Goal: Information Seeking & Learning: Compare options

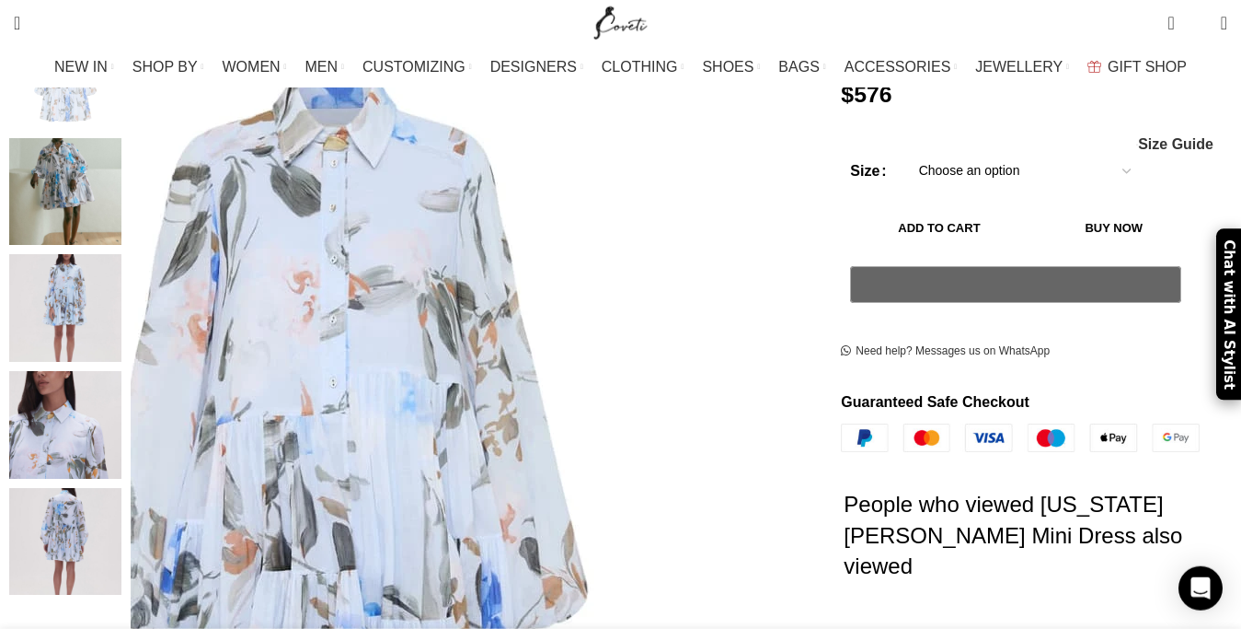
scroll to position [375, 0]
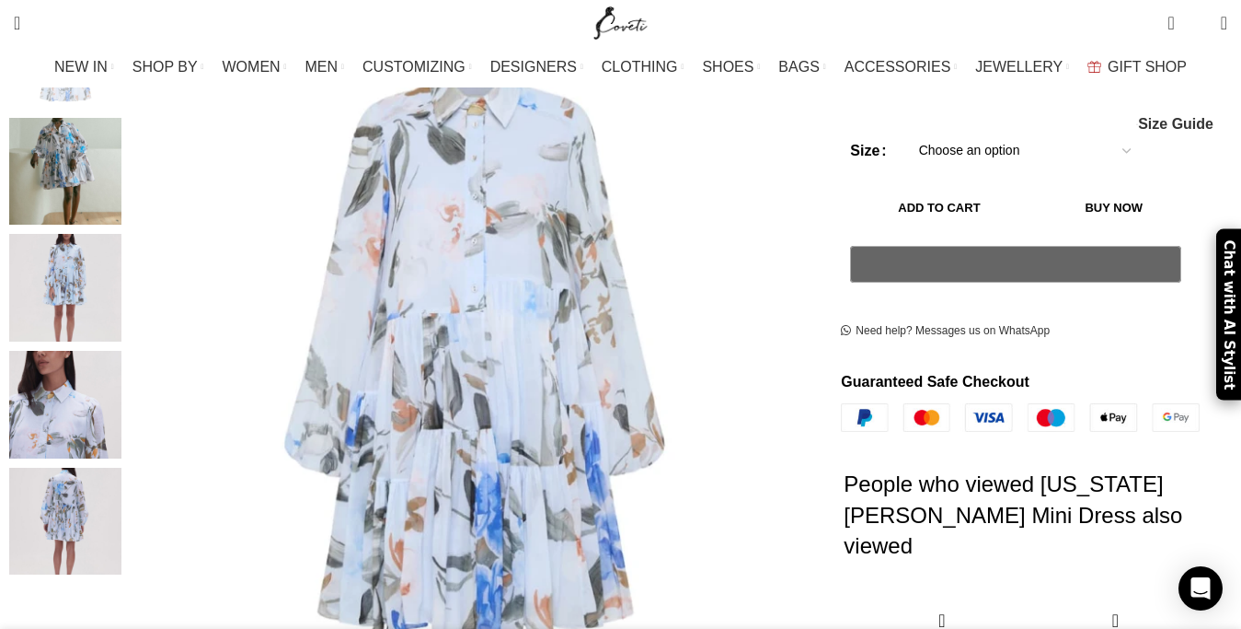
click at [116, 118] on img "2 / 5" at bounding box center [65, 172] width 112 height 108
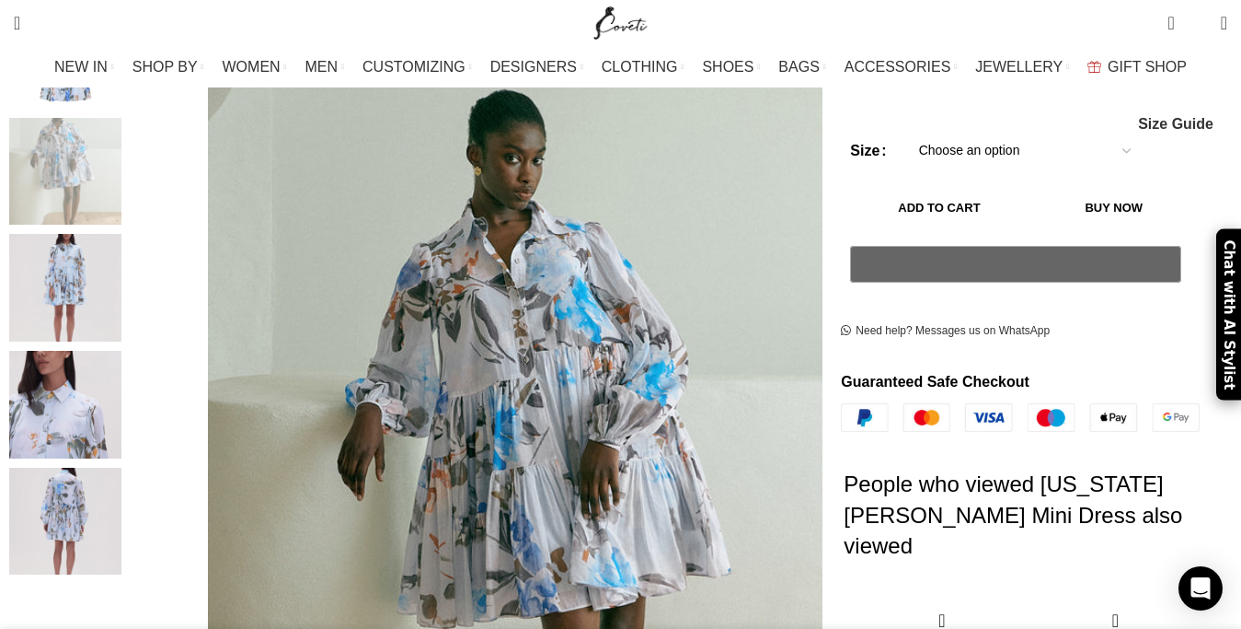
click at [117, 381] on img "4 / 5" at bounding box center [65, 405] width 112 height 108
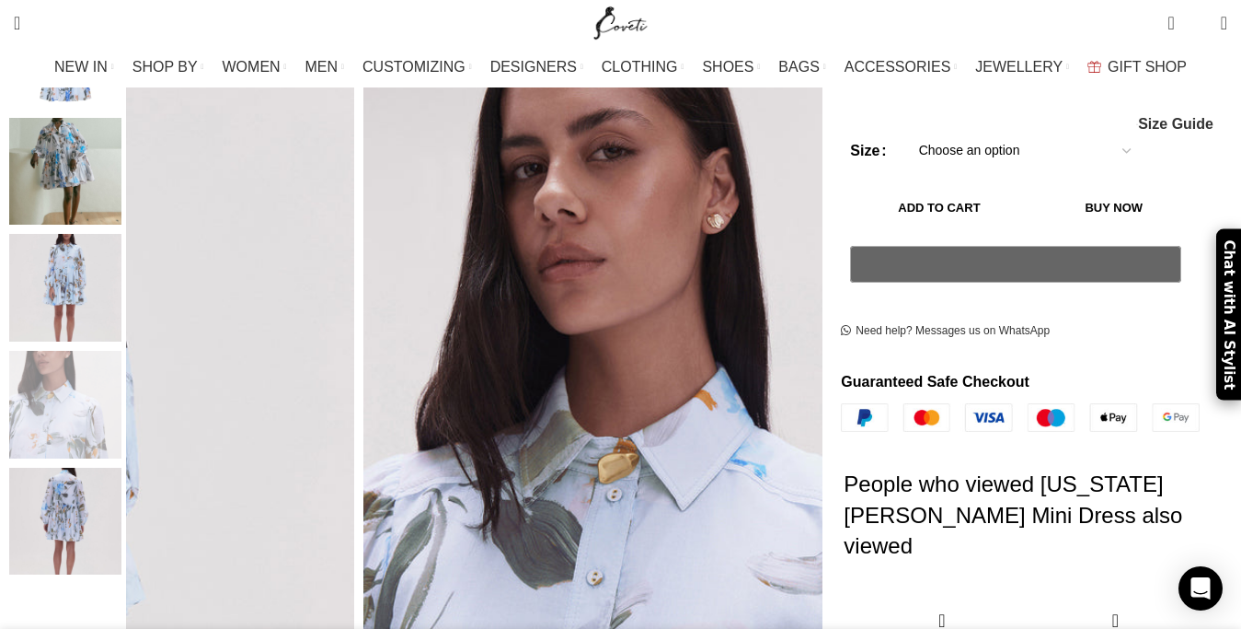
click at [121, 472] on img "5 / 5" at bounding box center [65, 521] width 112 height 108
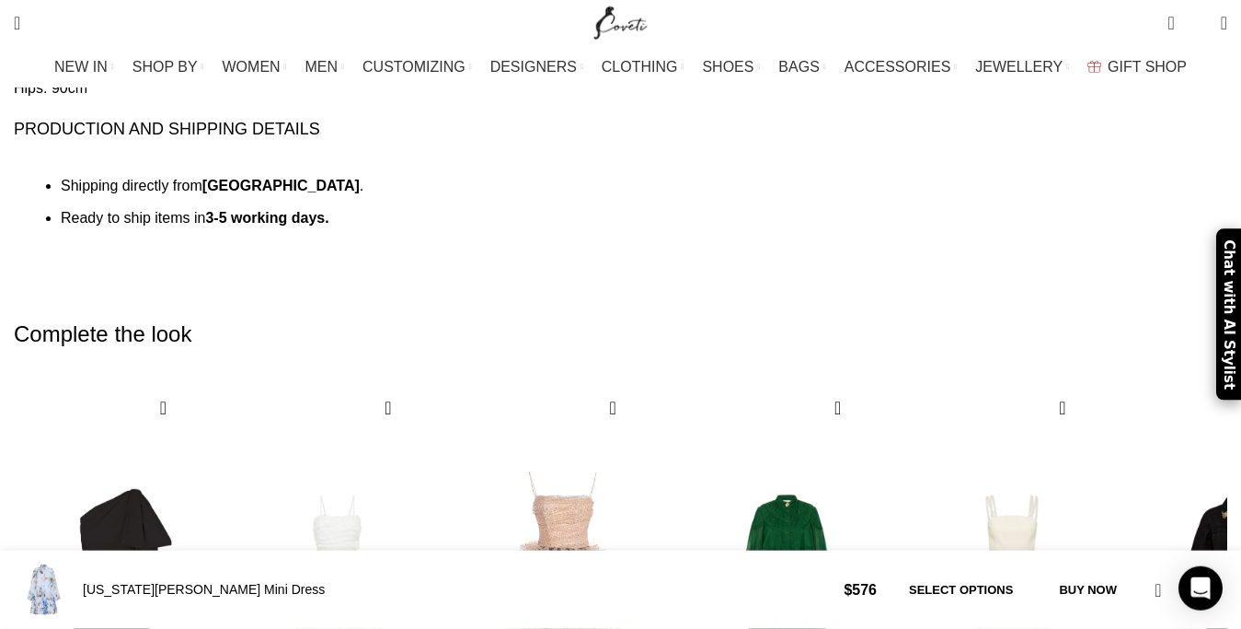
scroll to position [2816, 0]
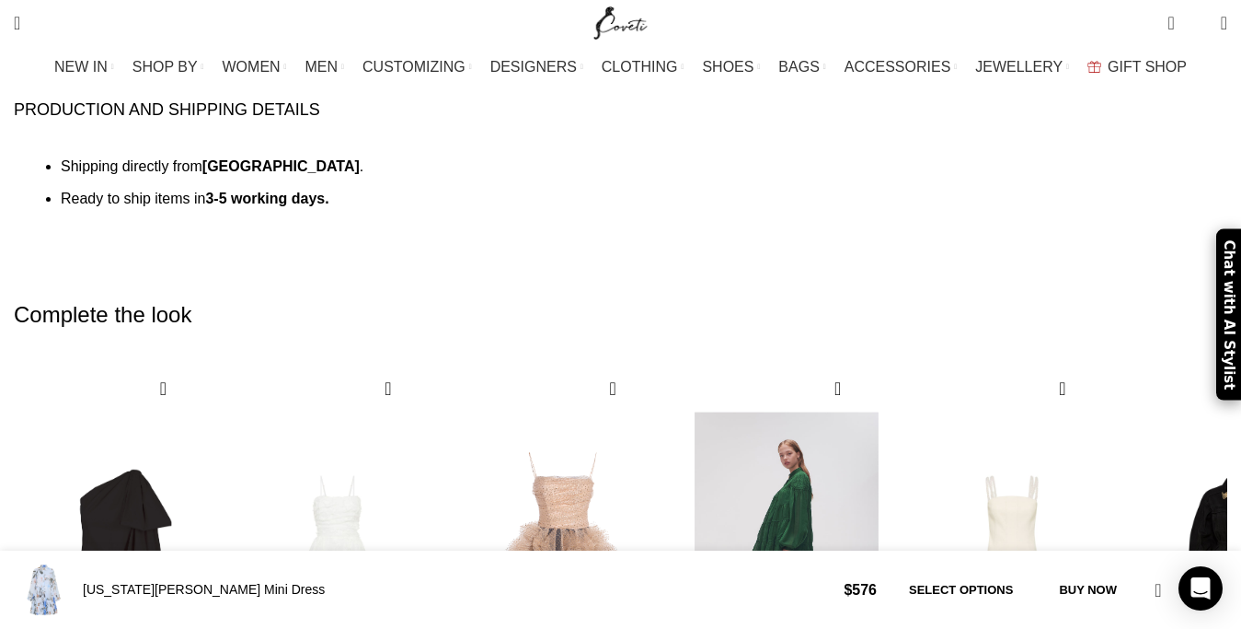
click at [813, 361] on img "4 / 10" at bounding box center [787, 550] width 203 height 379
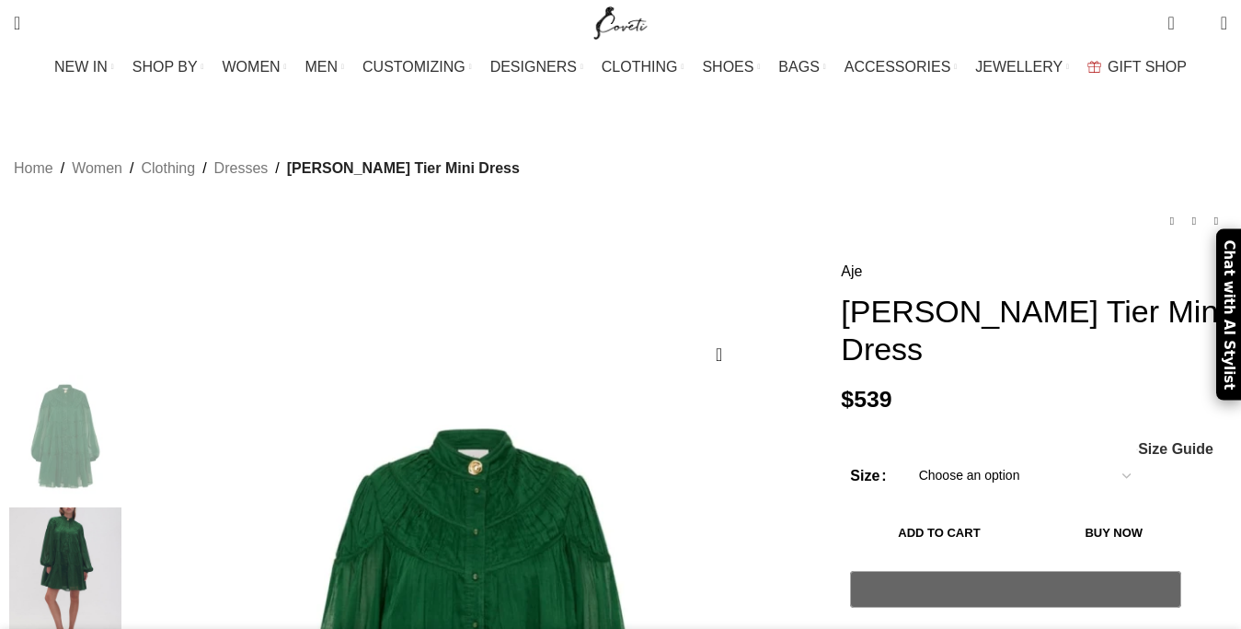
scroll to position [282, 0]
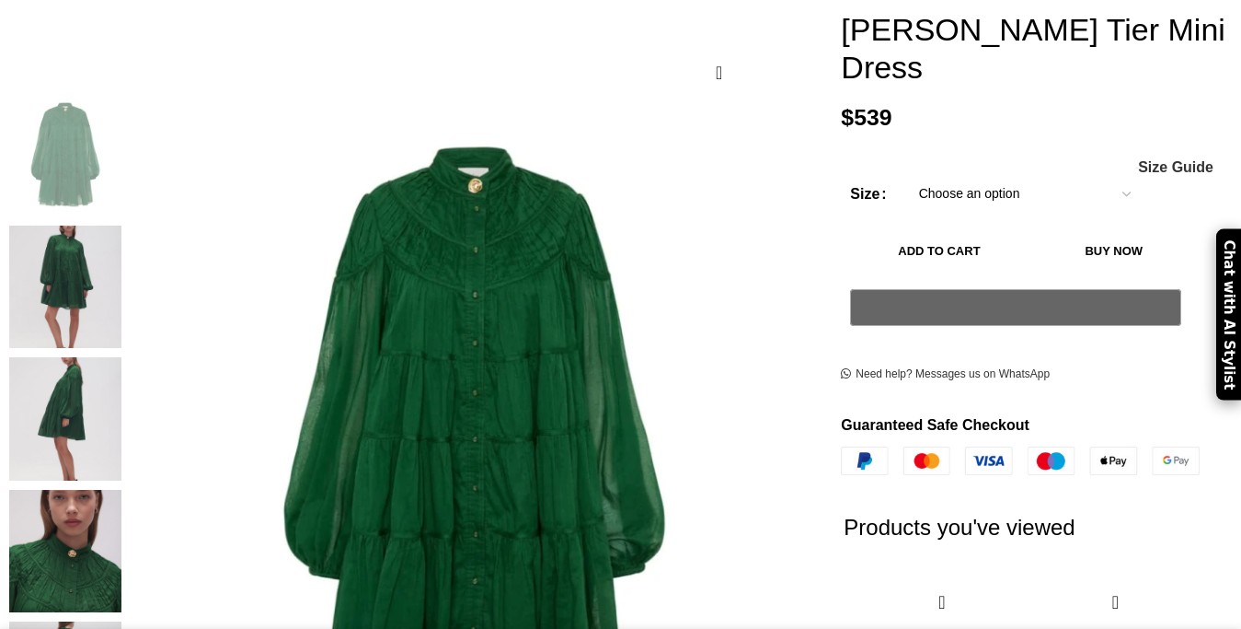
click at [108, 255] on img at bounding box center [65, 286] width 112 height 122
click at [121, 357] on img at bounding box center [65, 418] width 112 height 122
click at [121, 226] on img at bounding box center [65, 286] width 112 height 122
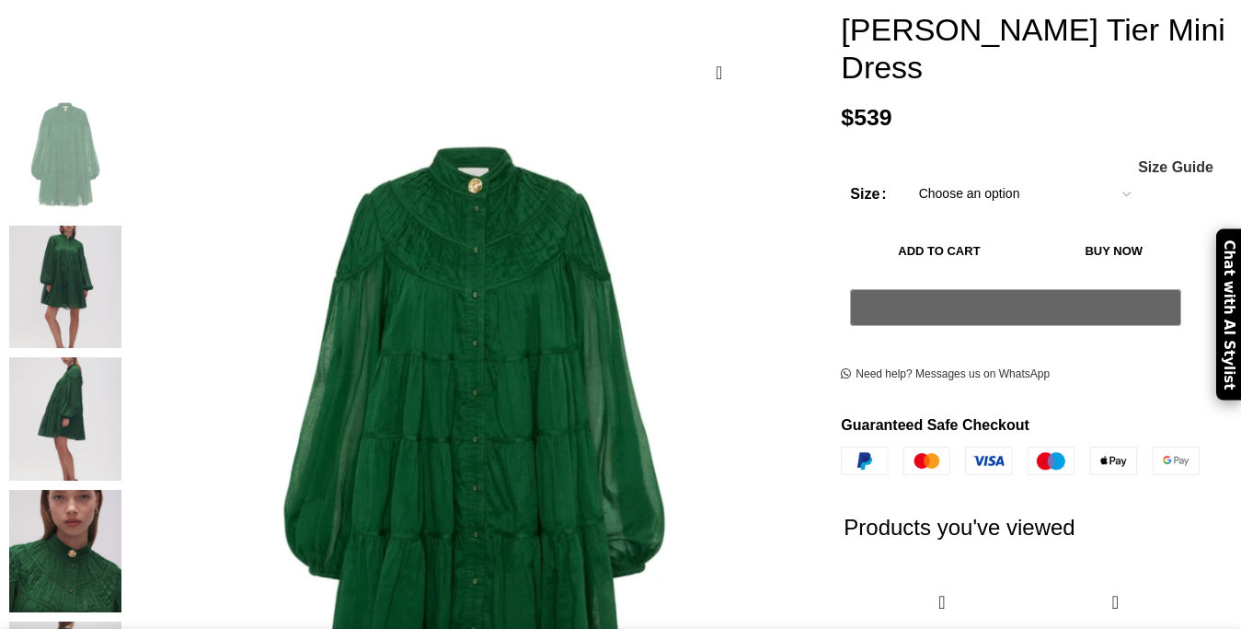
click at [121, 226] on img at bounding box center [65, 286] width 112 height 122
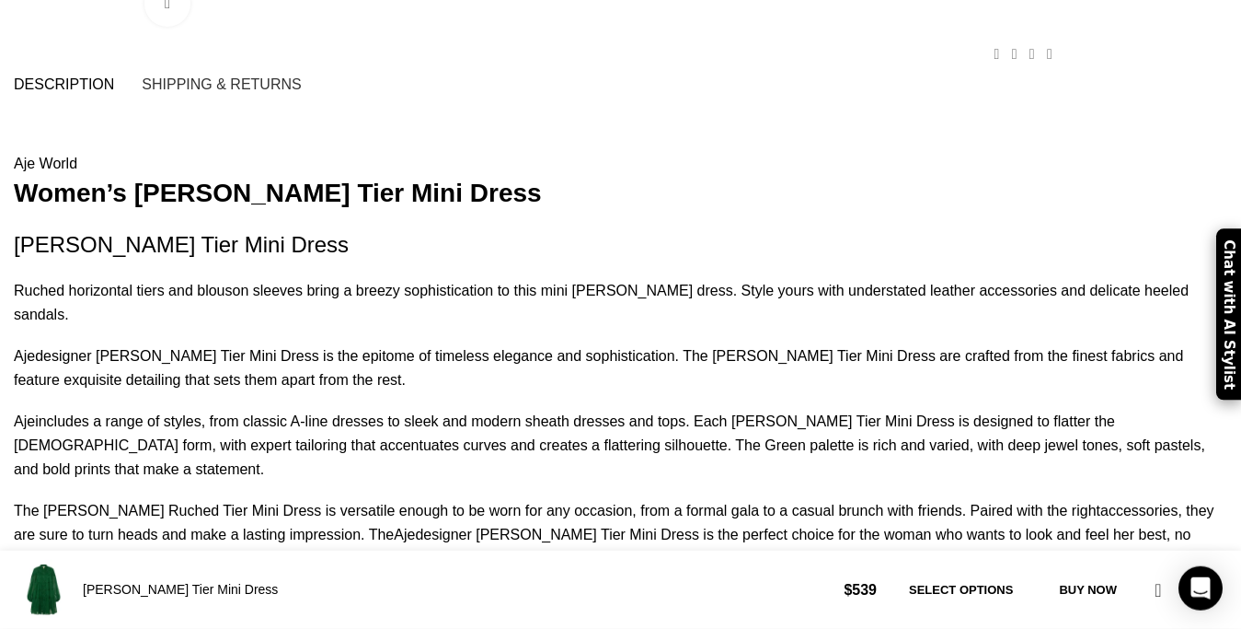
scroll to position [1411, 0]
